Goal: Find specific page/section: Find specific page/section

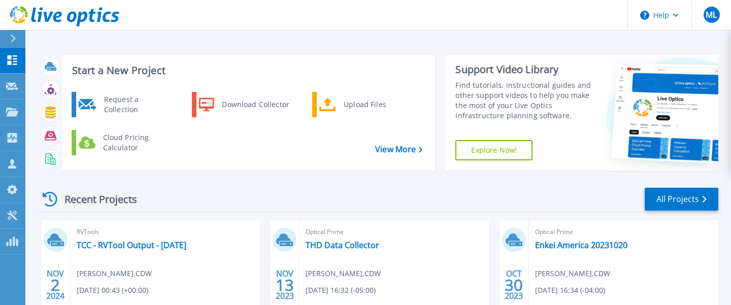
click at [12, 43] on div at bounding box center [17, 38] width 16 height 17
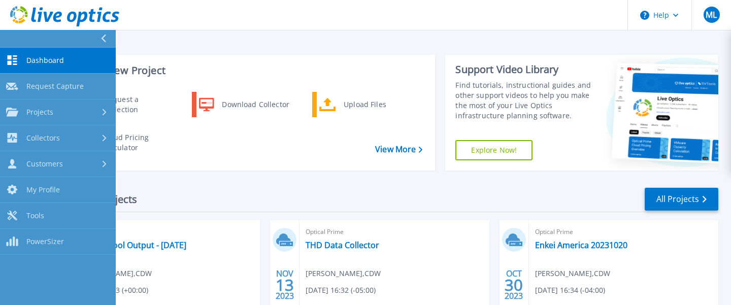
click at [99, 34] on button at bounding box center [58, 39] width 116 height 18
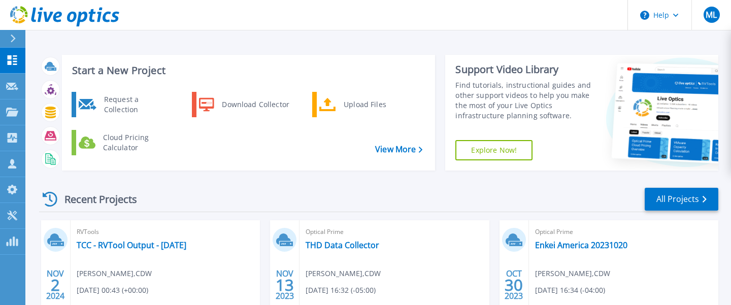
click at [388, 157] on div "Request a Collection Download Collector Upload Files Cloud Pricing Calculator" at bounding box center [247, 127] width 367 height 76
click at [383, 147] on link "View More" at bounding box center [398, 150] width 47 height 10
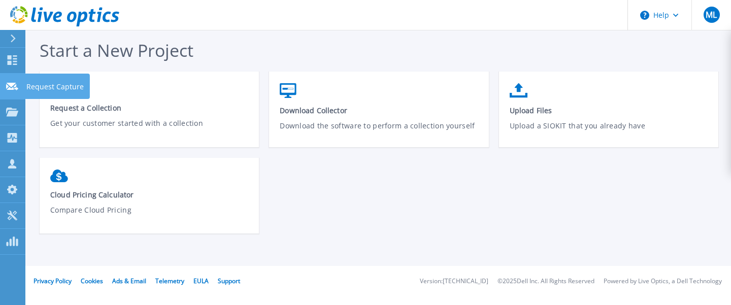
click at [10, 87] on icon at bounding box center [12, 87] width 12 height 8
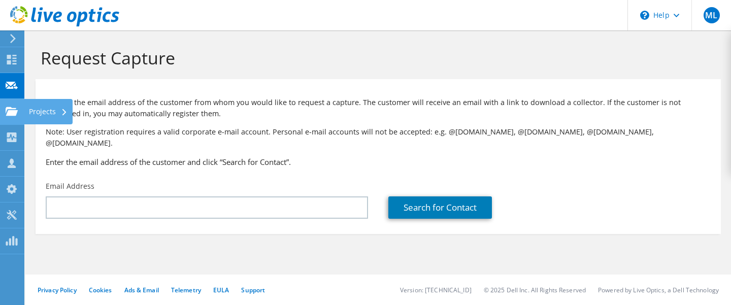
click at [11, 107] on icon at bounding box center [12, 112] width 12 height 10
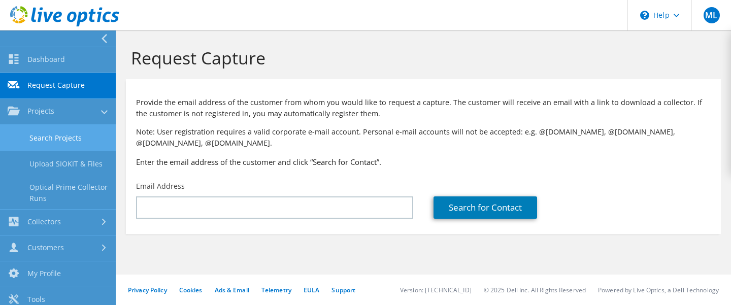
click at [47, 132] on link "Search Projects" at bounding box center [58, 138] width 116 height 26
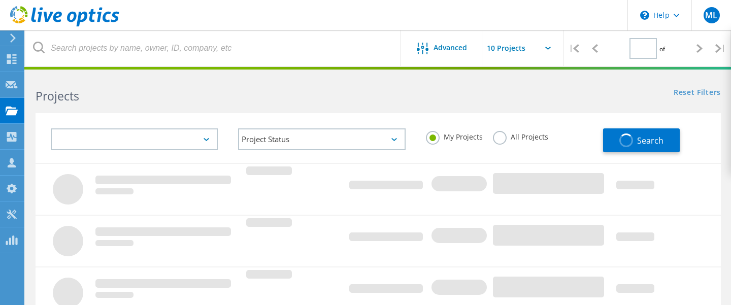
type input "1"
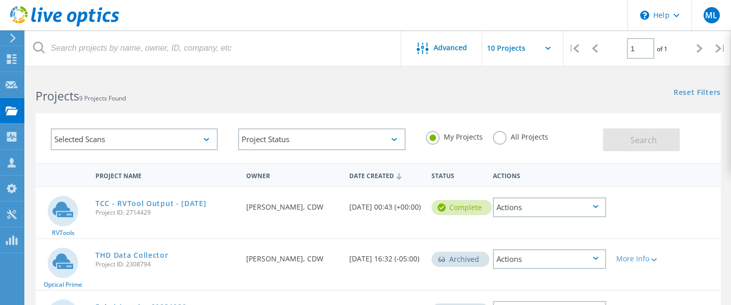
click at [501, 136] on label "All Projects" at bounding box center [520, 136] width 55 height 10
click at [0, 0] on input "All Projects" at bounding box center [0, 0] width 0 height 0
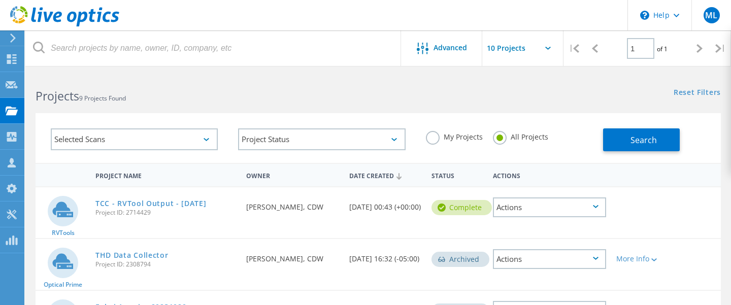
click at [138, 147] on div "Selected Scans" at bounding box center [134, 139] width 167 height 22
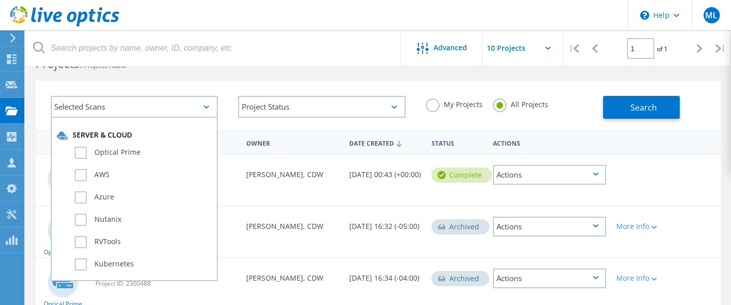
scroll to position [34, 0]
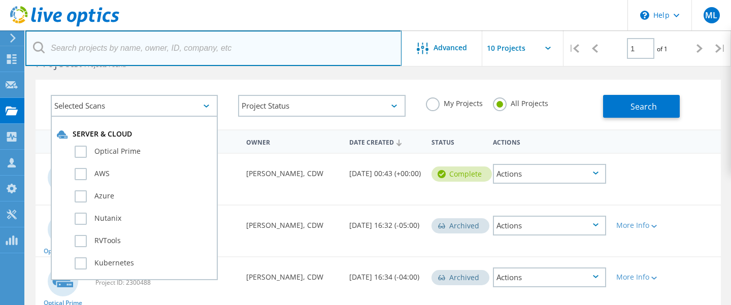
click at [199, 62] on input "text" at bounding box center [213, 48] width 376 height 36
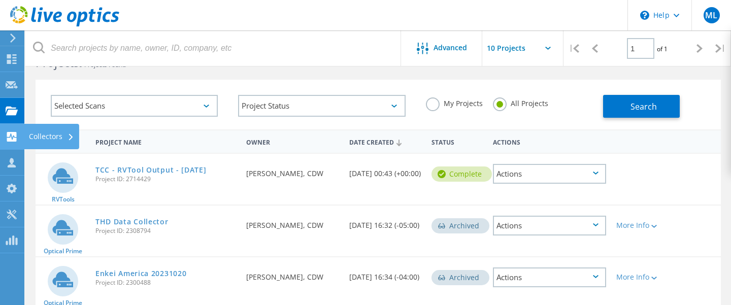
click at [10, 140] on use at bounding box center [12, 137] width 10 height 10
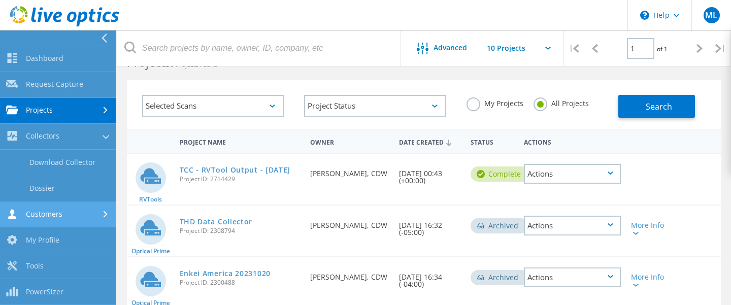
click at [33, 213] on link "Customers" at bounding box center [58, 215] width 116 height 26
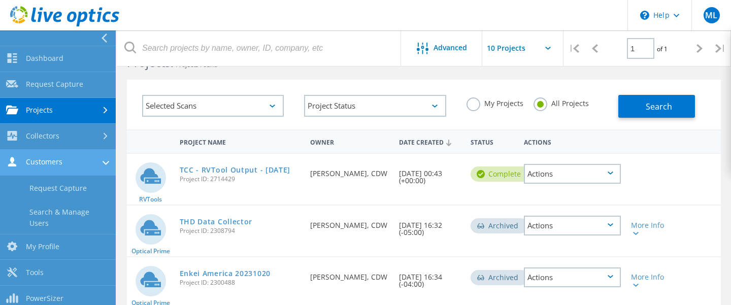
click at [33, 213] on link "Search & Manage Users" at bounding box center [58, 218] width 116 height 32
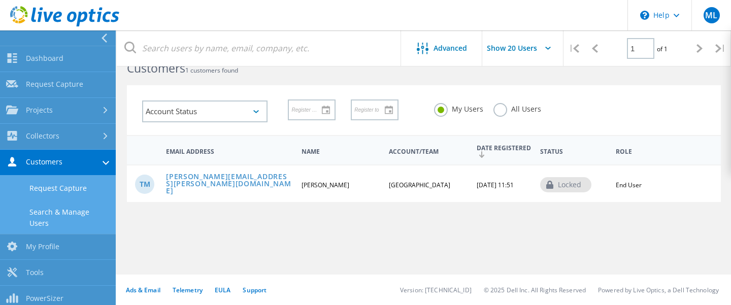
click at [34, 190] on link "Request Capture" at bounding box center [58, 189] width 116 height 26
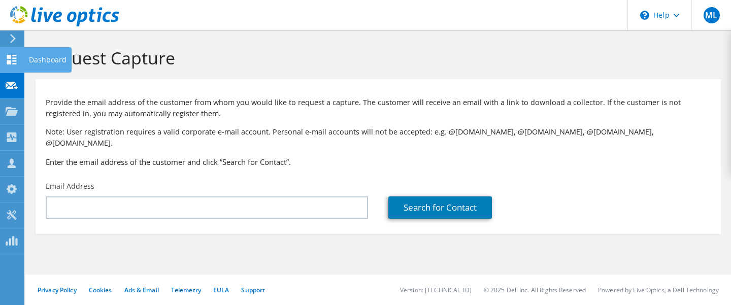
click at [7, 55] on icon at bounding box center [12, 60] width 12 height 10
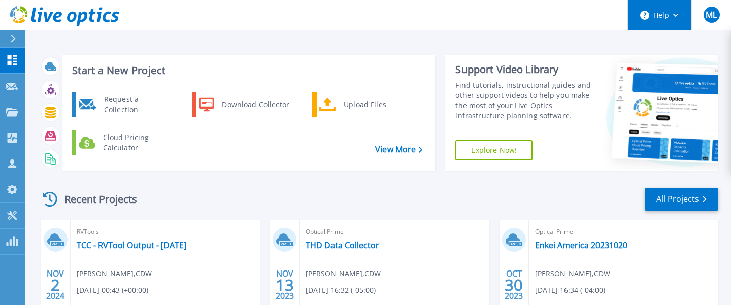
click at [679, 16] on button "Help" at bounding box center [659, 15] width 63 height 30
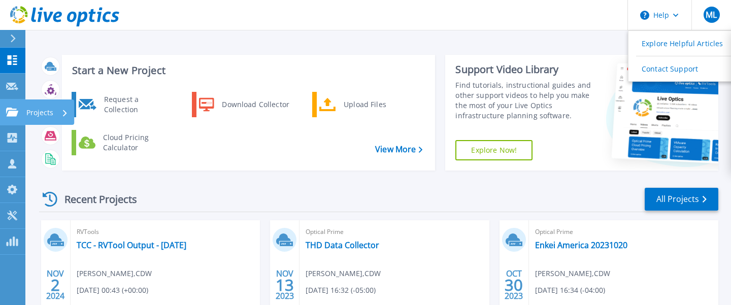
click at [45, 114] on p "Projects" at bounding box center [39, 113] width 27 height 26
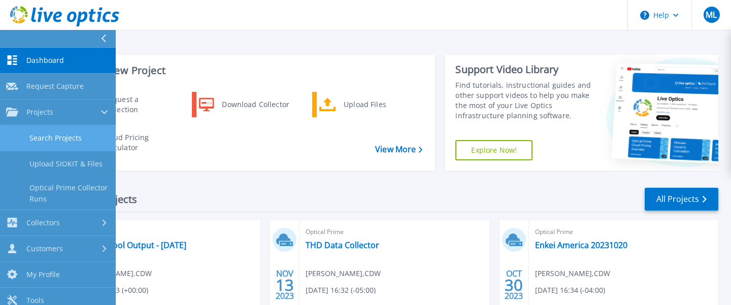
click at [55, 136] on link "Search Projects" at bounding box center [58, 138] width 116 height 26
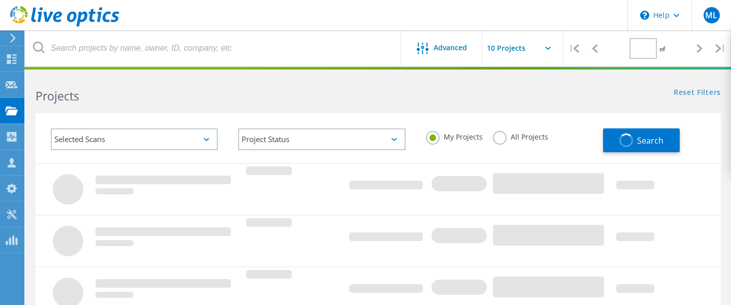
type input "1"
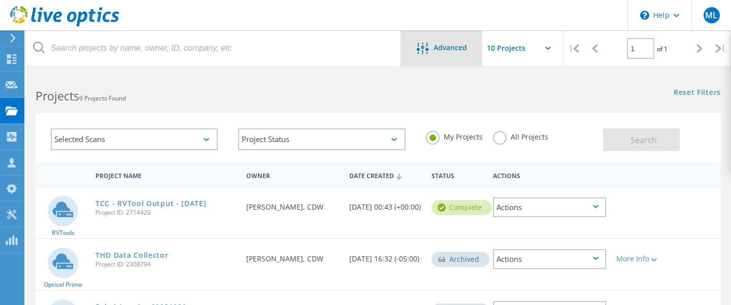
click at [459, 46] on span "Advanced" at bounding box center [451, 47] width 34 height 7
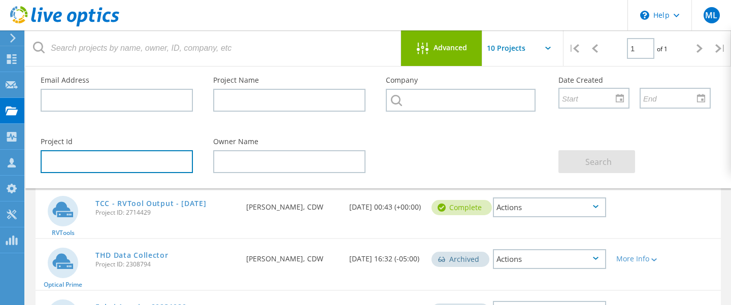
click at [66, 156] on input "text" at bounding box center [117, 161] width 152 height 23
type input "v"
click at [115, 157] on input "text" at bounding box center [117, 161] width 152 height 23
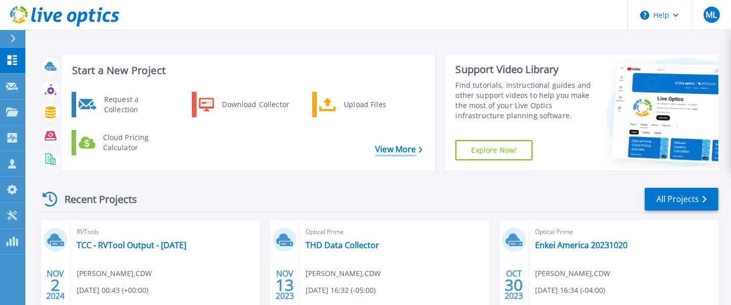
click at [380, 150] on link "View More" at bounding box center [398, 150] width 47 height 10
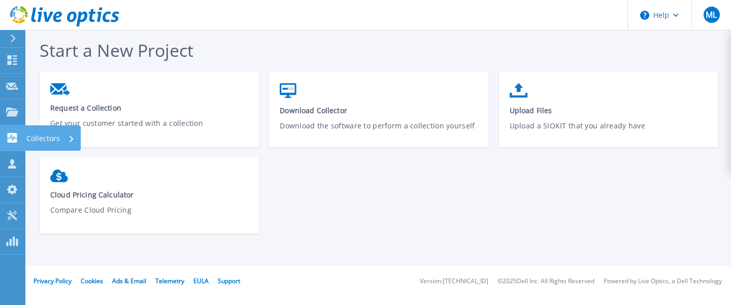
click at [39, 138] on p "Collectors" at bounding box center [43, 138] width 34 height 26
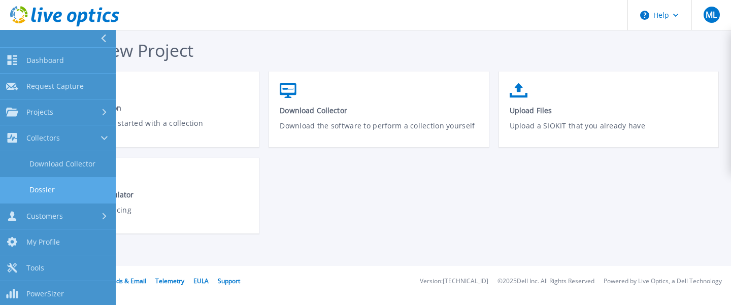
click at [42, 192] on link "Dossier" at bounding box center [58, 190] width 116 height 26
